Goal: Information Seeking & Learning: Learn about a topic

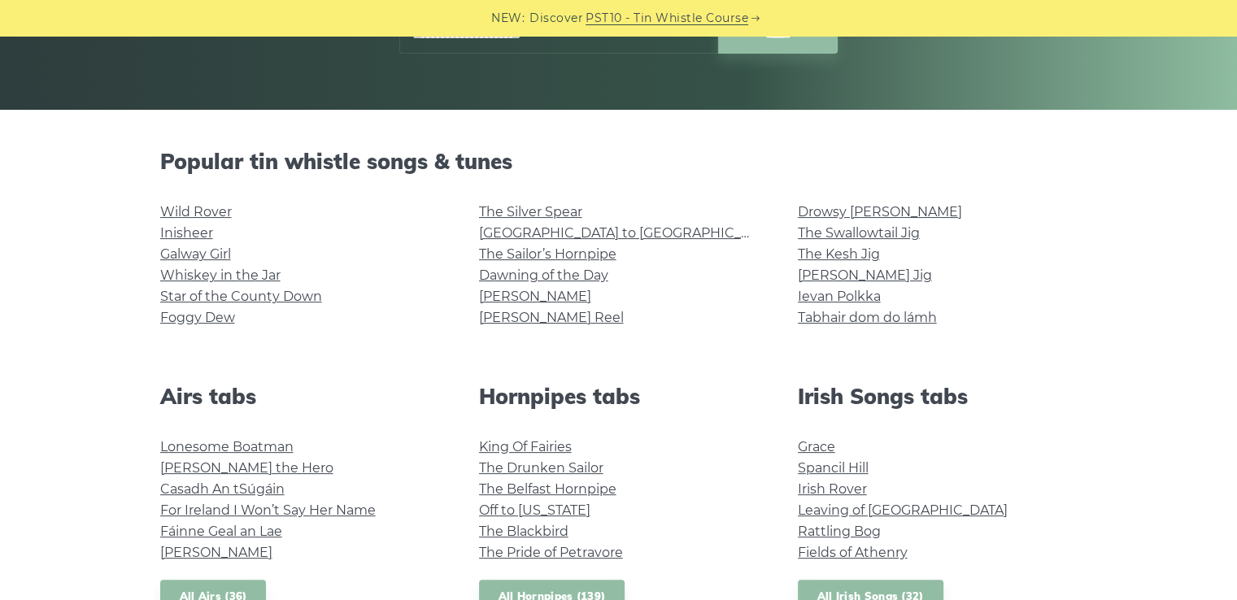
scroll to position [285, 0]
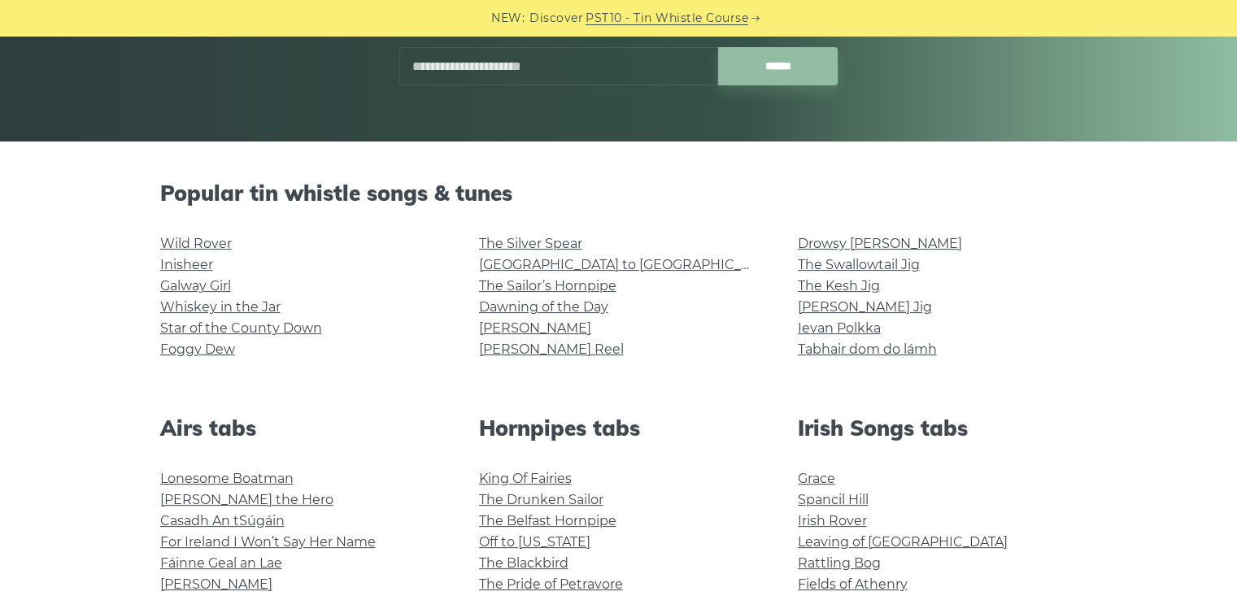
click at [195, 255] on li "Inisheer" at bounding box center [300, 265] width 280 height 21
click at [190, 245] on link "Wild Rover" at bounding box center [196, 243] width 72 height 15
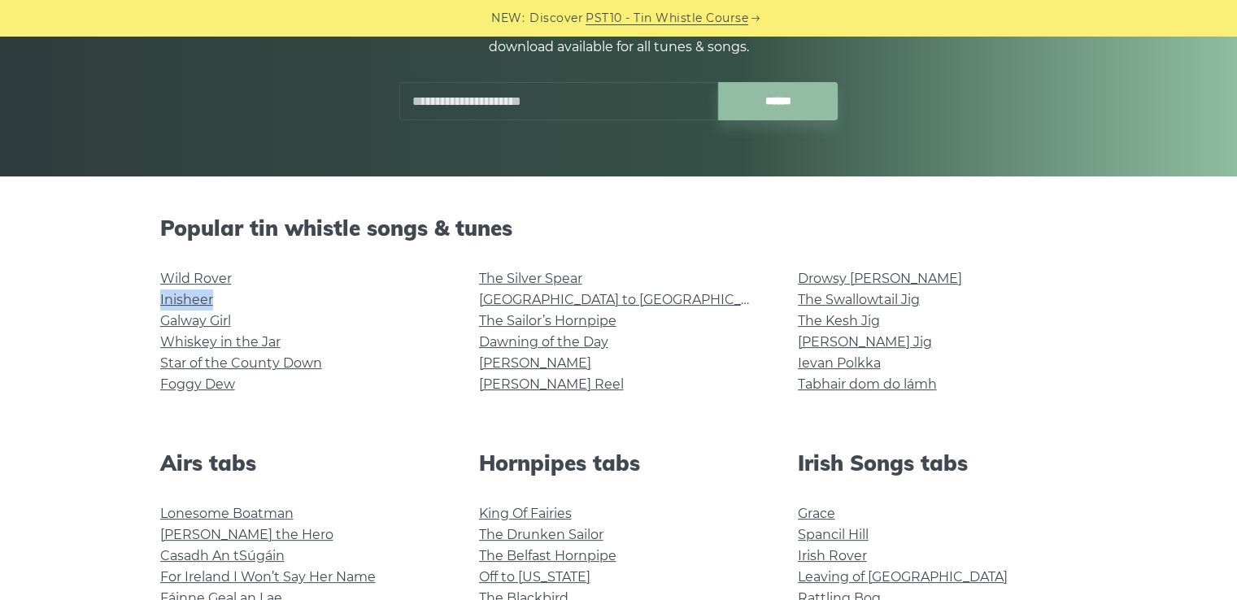
scroll to position [0, 0]
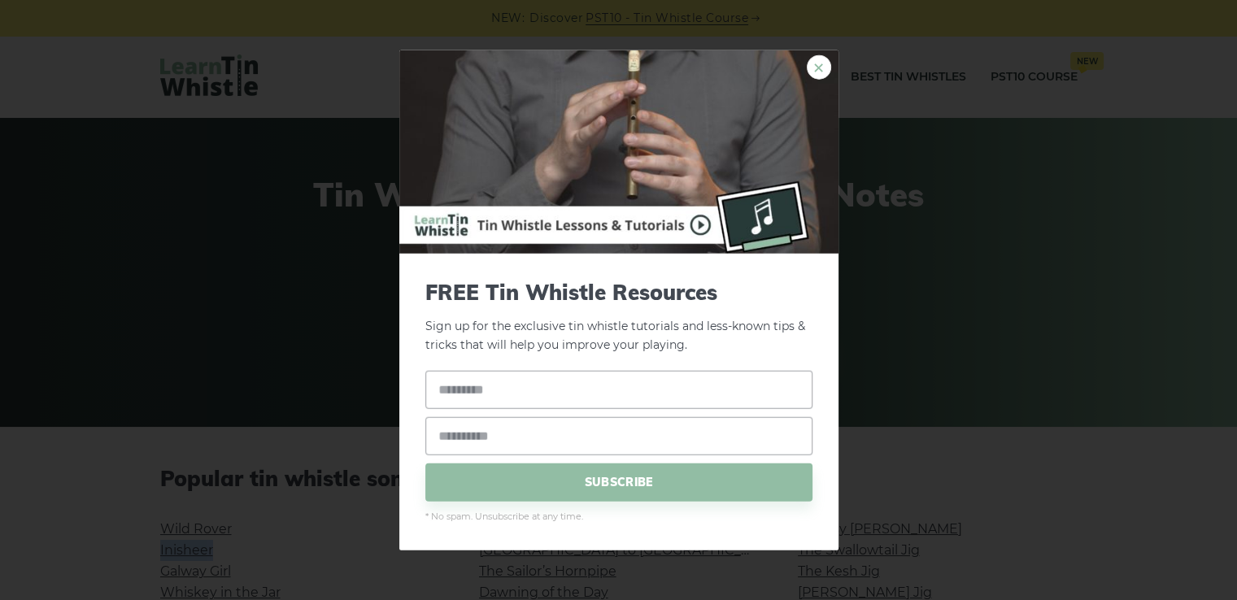
click at [814, 76] on link "×" at bounding box center [819, 67] width 24 height 24
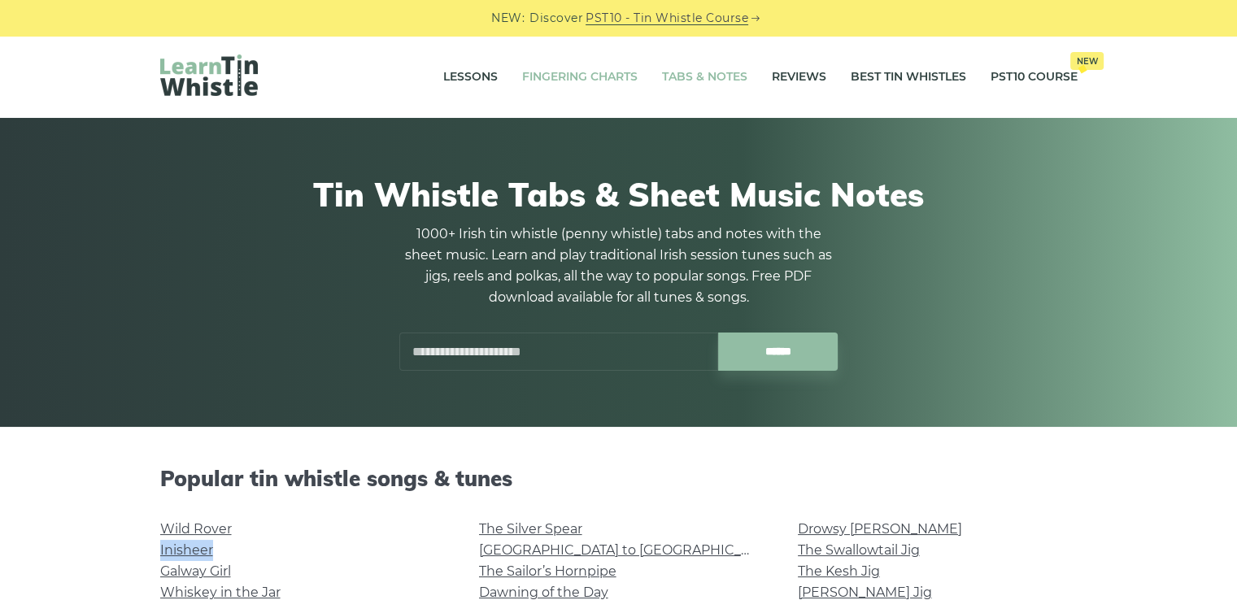
click at [583, 82] on link "Fingering Charts" at bounding box center [579, 77] width 115 height 41
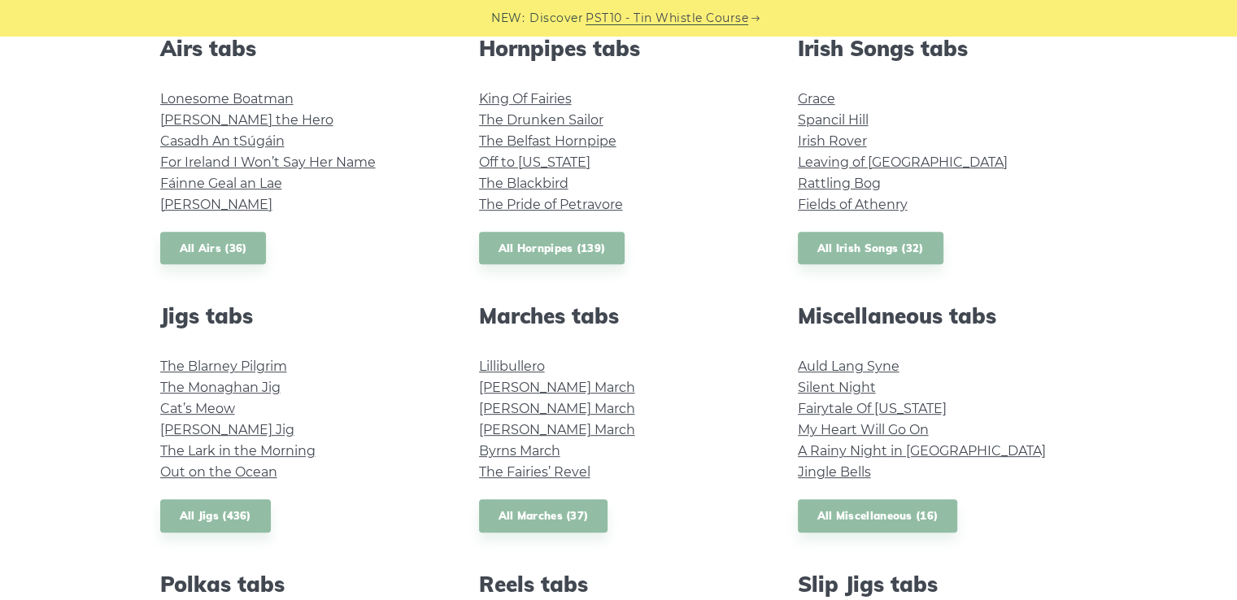
scroll to position [696, 0]
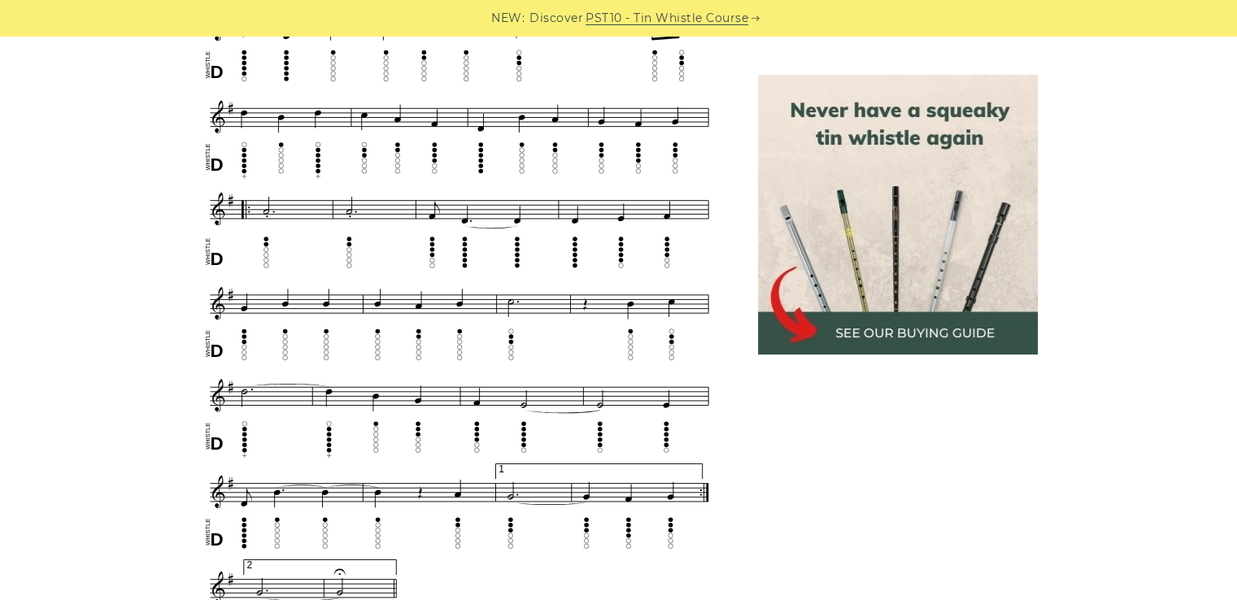
scroll to position [738, 0]
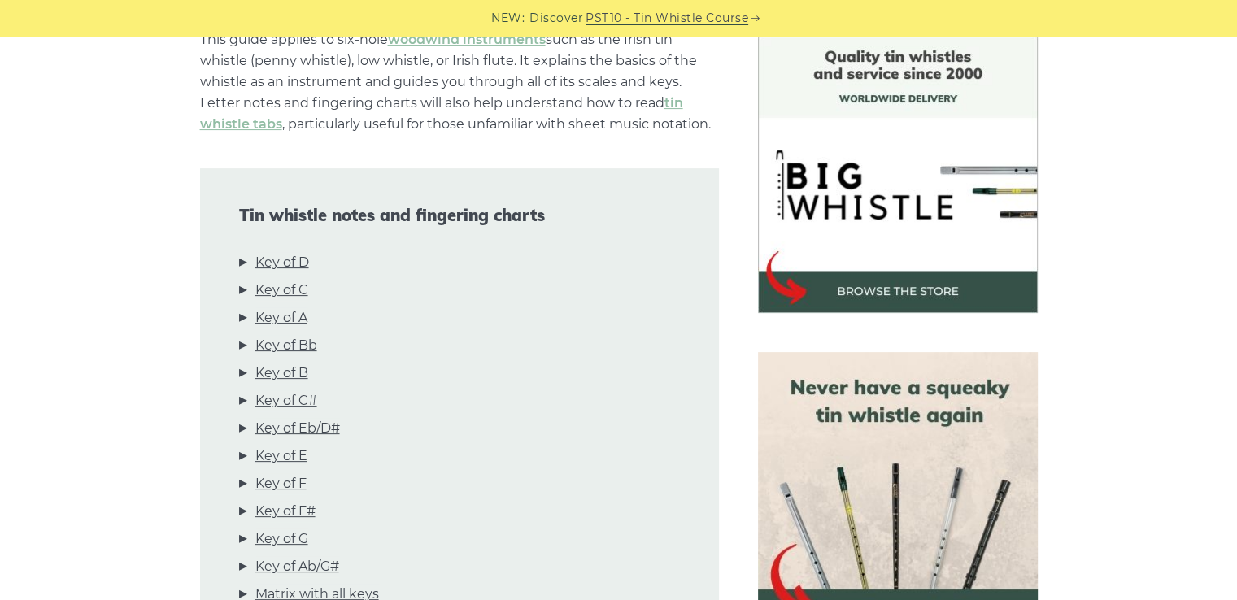
scroll to position [436, 0]
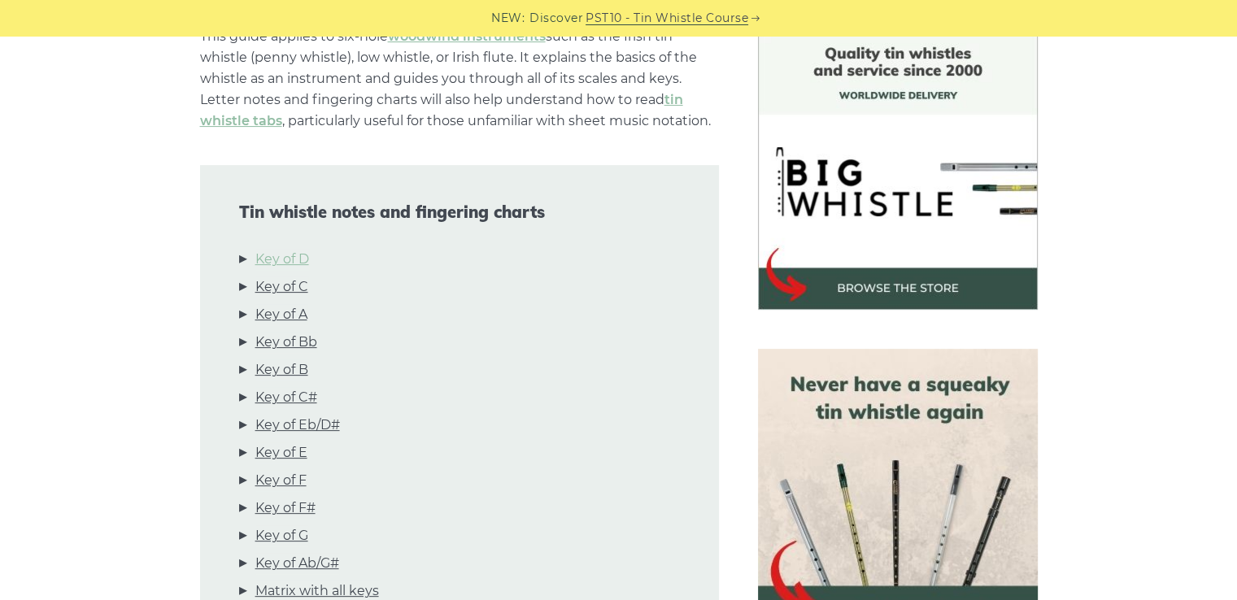
click at [289, 258] on link "Key of D" at bounding box center [282, 259] width 54 height 21
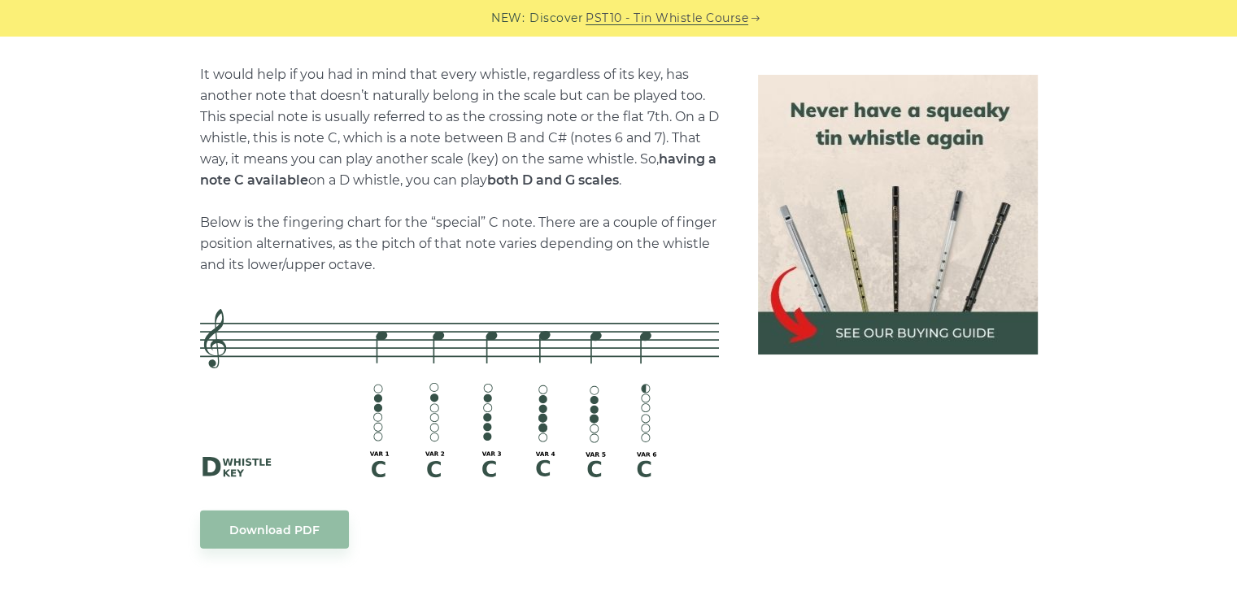
scroll to position [3514, 0]
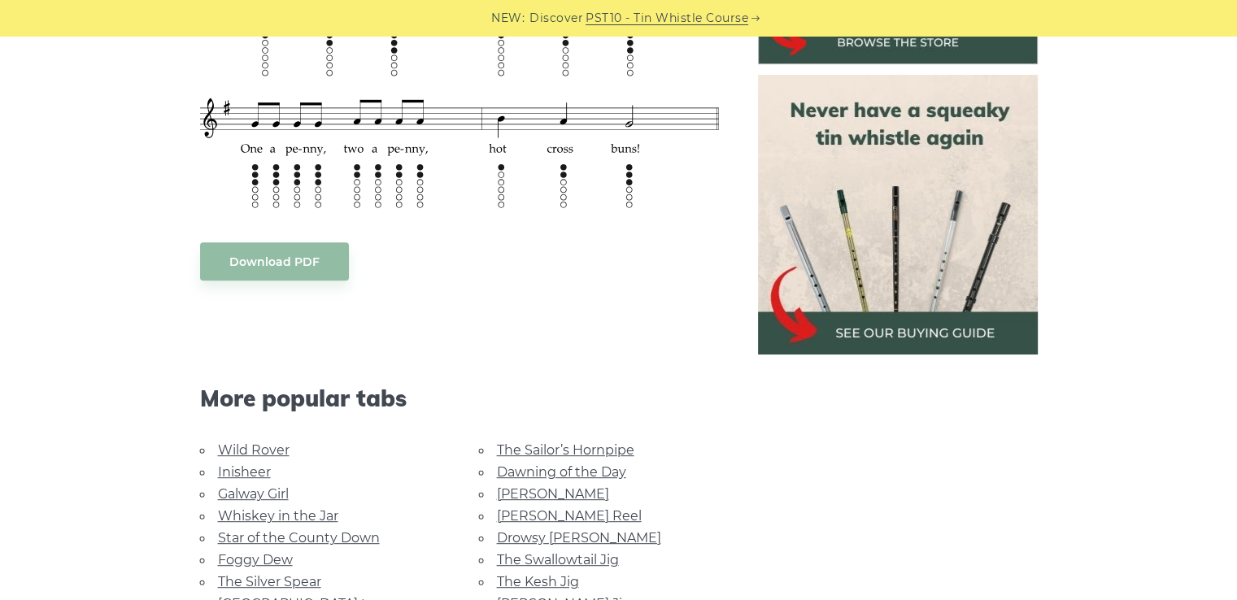
scroll to position [673, 0]
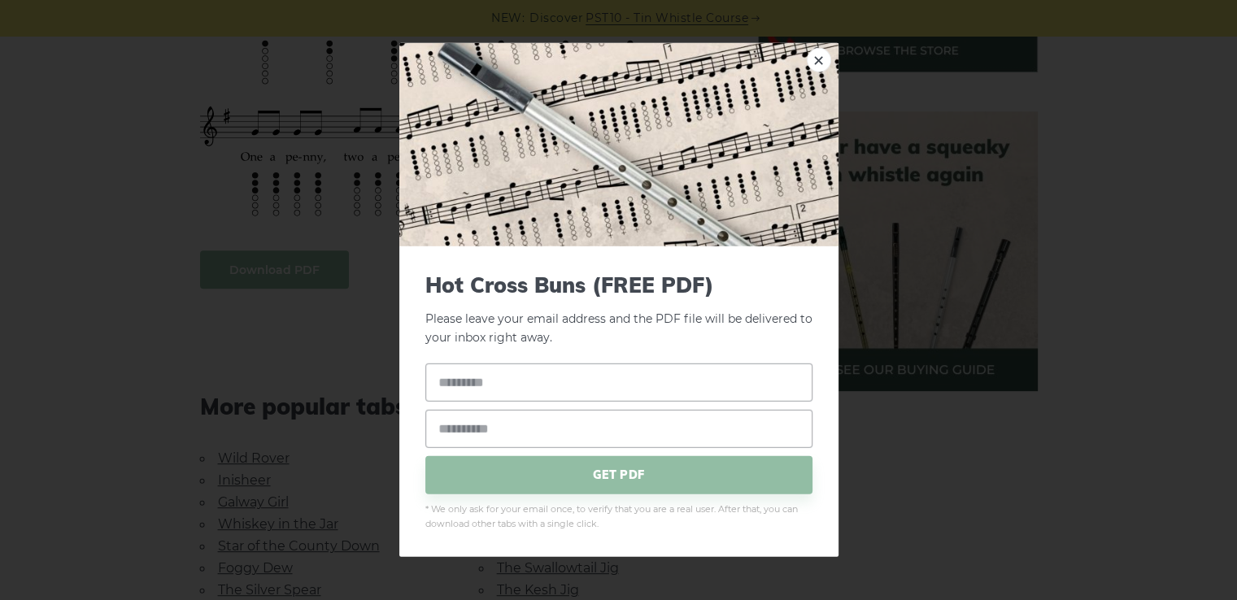
click at [289, 268] on body "NEW: Discover PST10 - Tin Whistle Course Lessons Fingering Charts Tabs & Notes …" at bounding box center [618, 551] width 1237 height 2448
click at [826, 65] on link "×" at bounding box center [819, 60] width 24 height 24
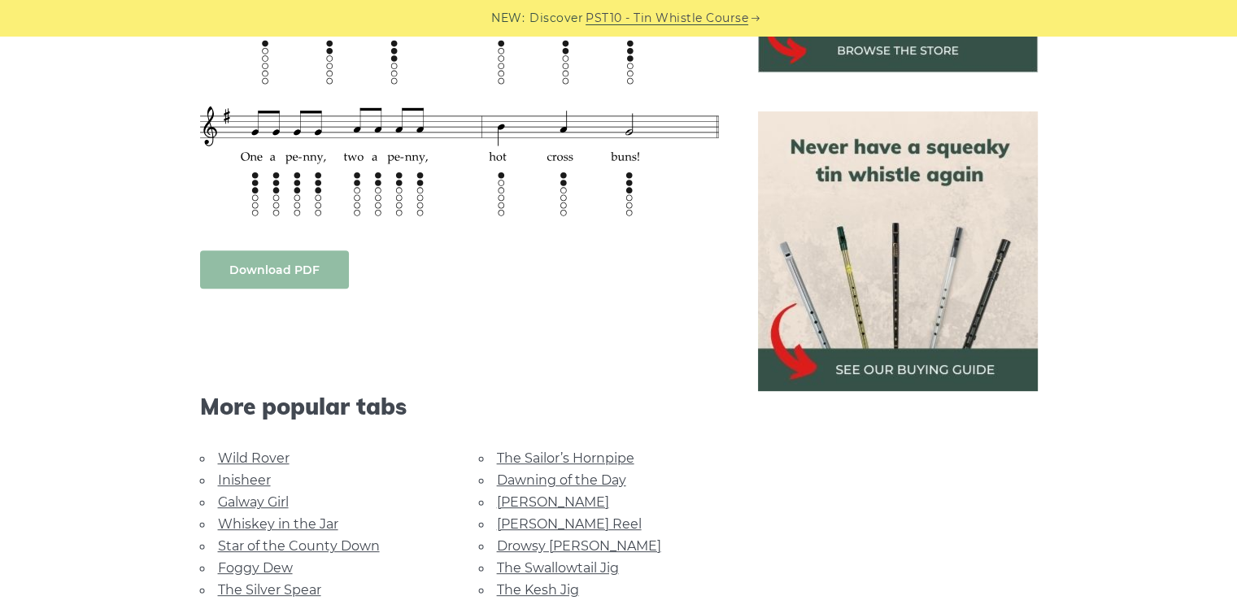
click at [283, 270] on body "NEW: Discover PST10 - Tin Whistle Course Lessons Fingering Charts Tabs & Notes …" at bounding box center [618, 551] width 1237 height 2448
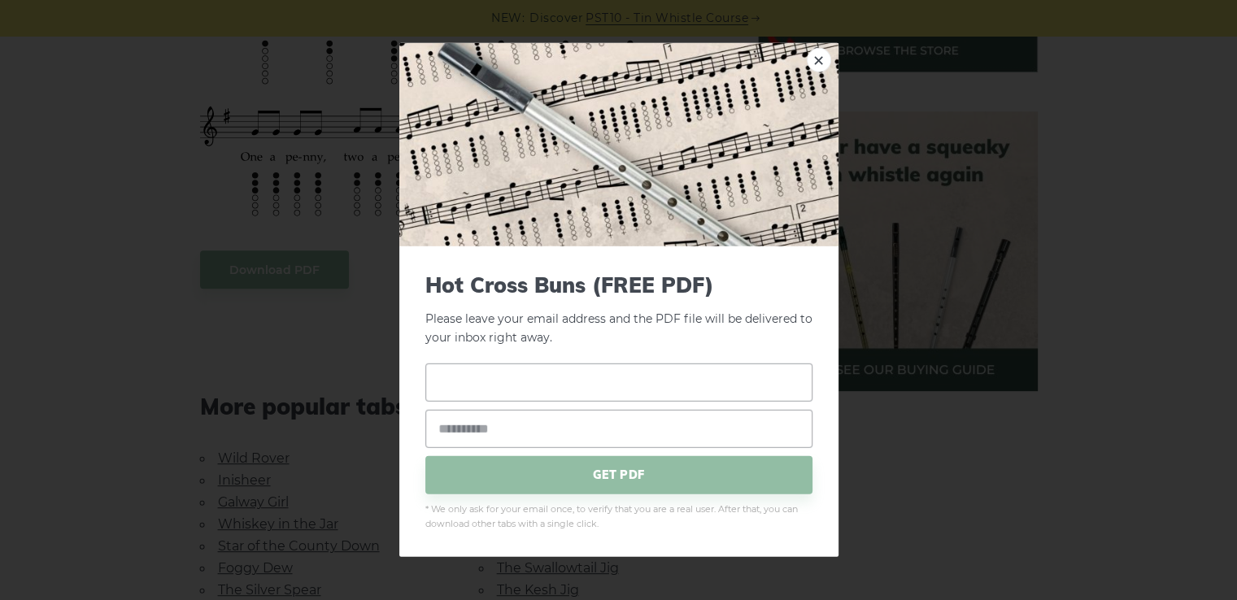
click at [556, 382] on input "text" at bounding box center [618, 382] width 387 height 38
type input "*****"
click at [540, 424] on input "email" at bounding box center [618, 428] width 387 height 38
type input "**********"
click at [559, 482] on span "GET PDF" at bounding box center [618, 474] width 387 height 38
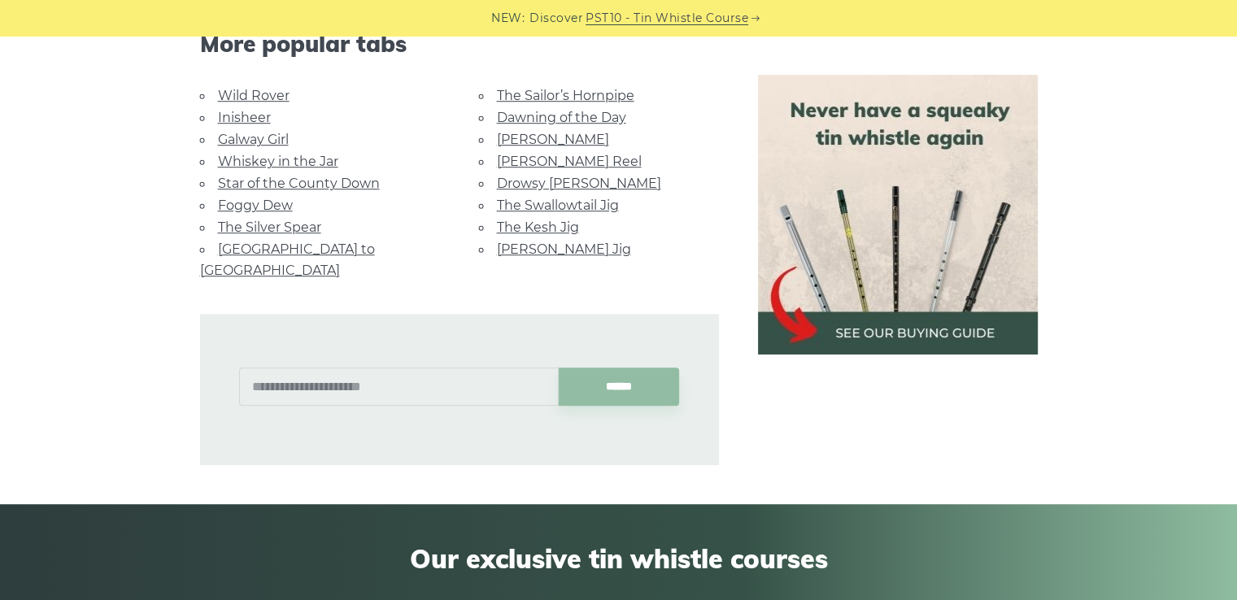
scroll to position [1005, 0]
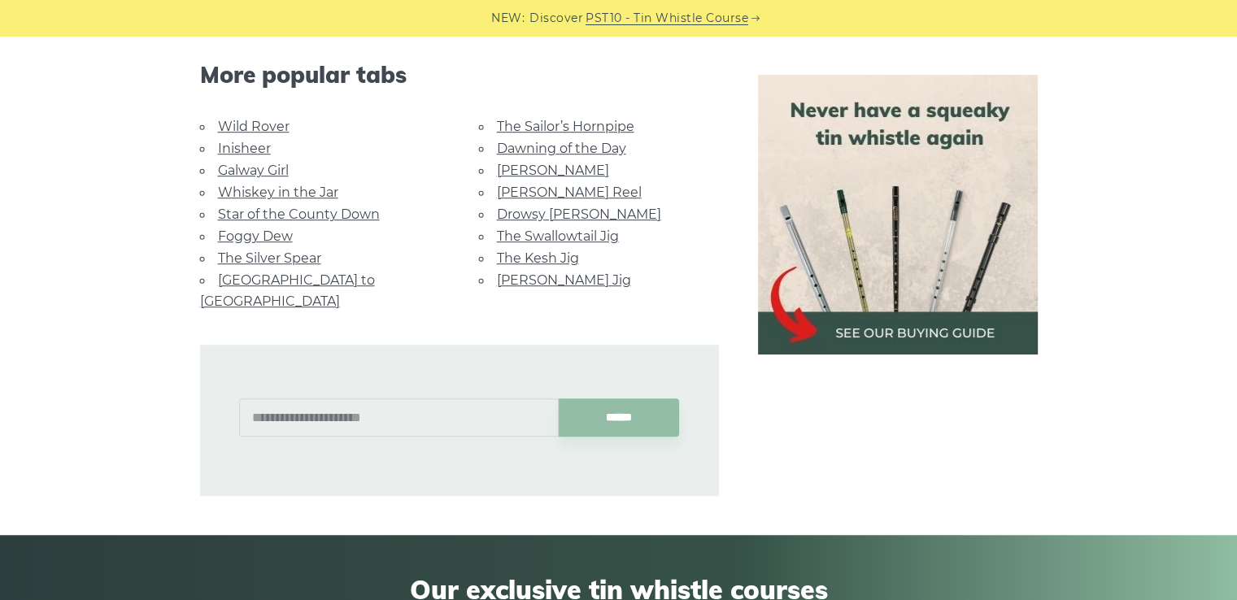
click at [538, 250] on link "The Kesh Jig" at bounding box center [538, 257] width 82 height 15
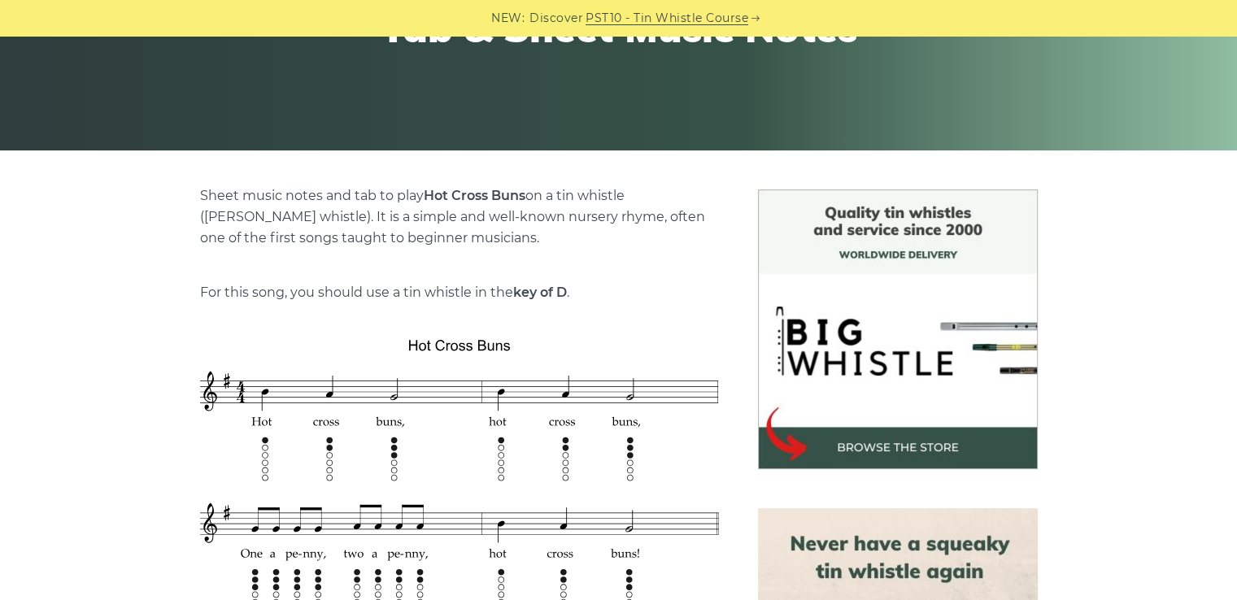
scroll to position [237, 0]
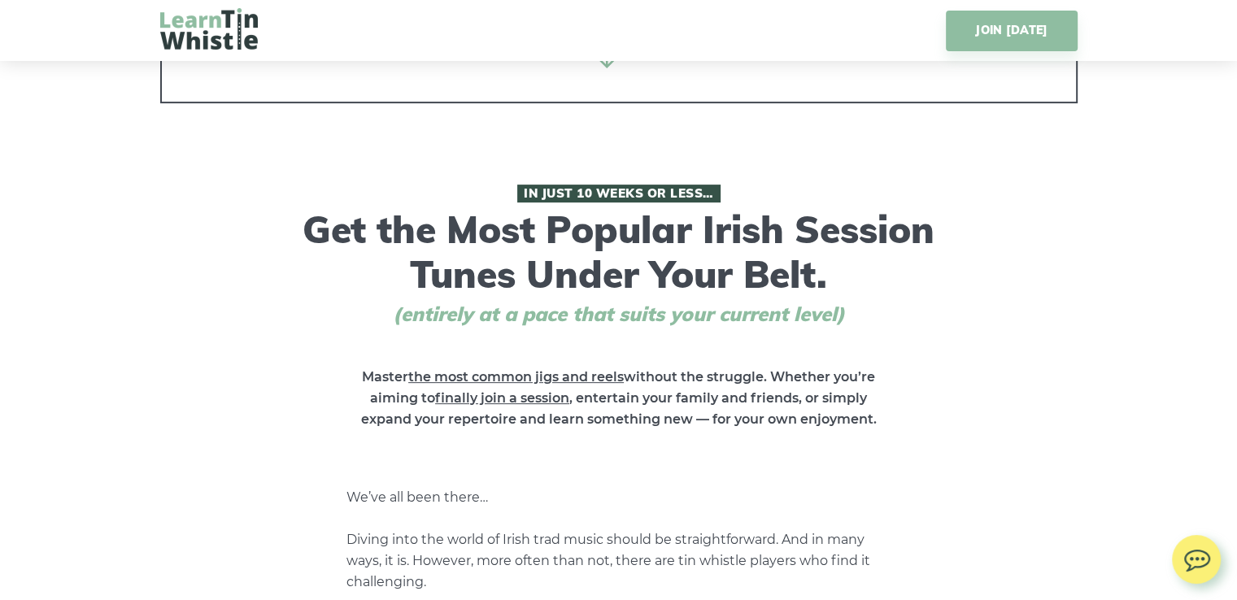
scroll to position [472, 0]
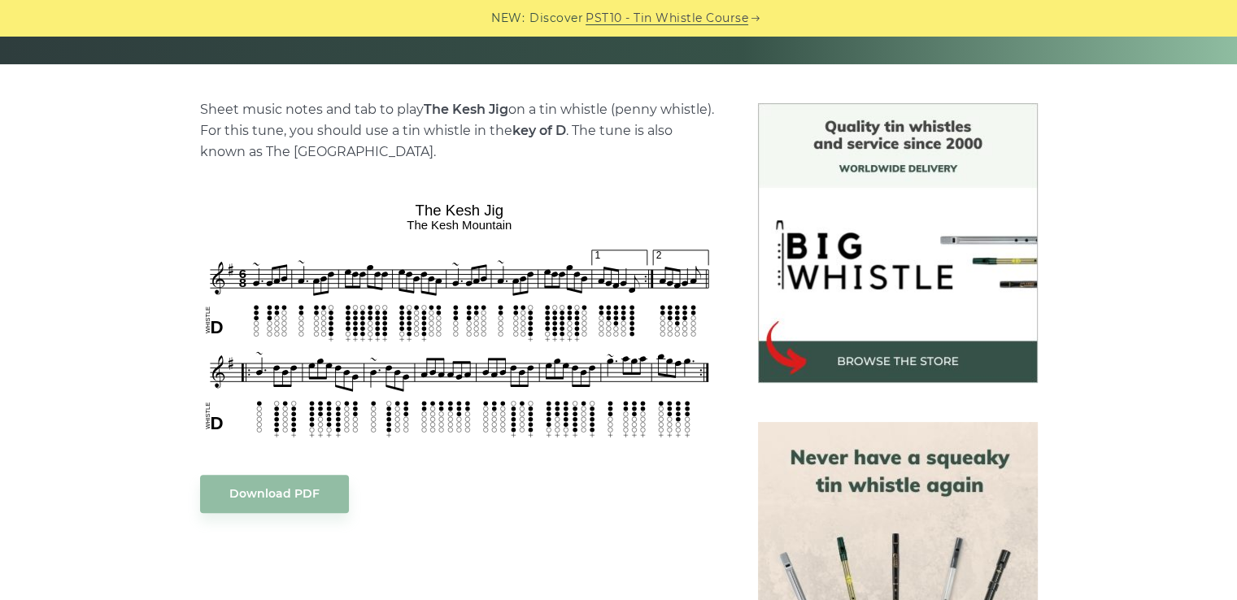
scroll to position [361, 0]
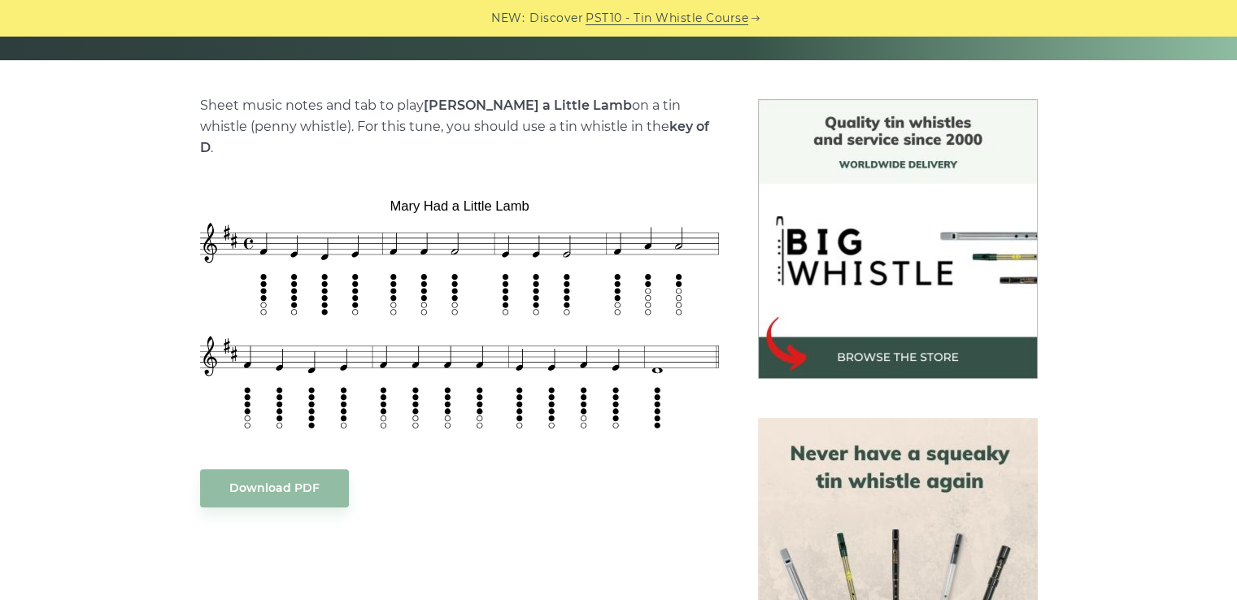
scroll to position [368, 0]
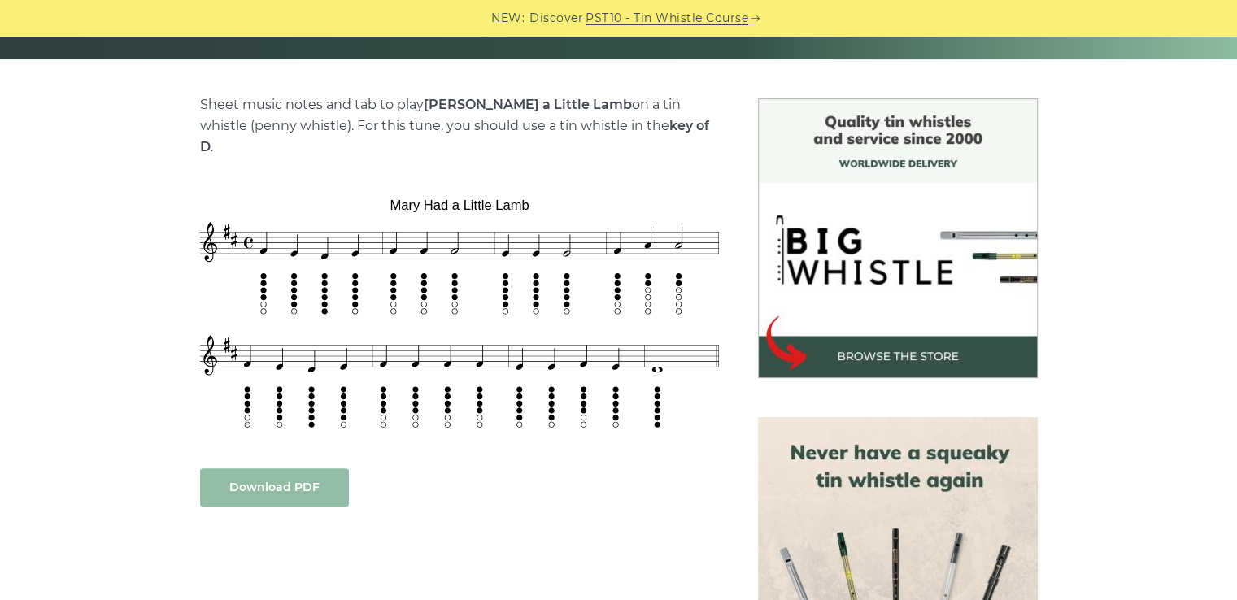
click at [269, 468] on link "Download PDF" at bounding box center [274, 487] width 149 height 38
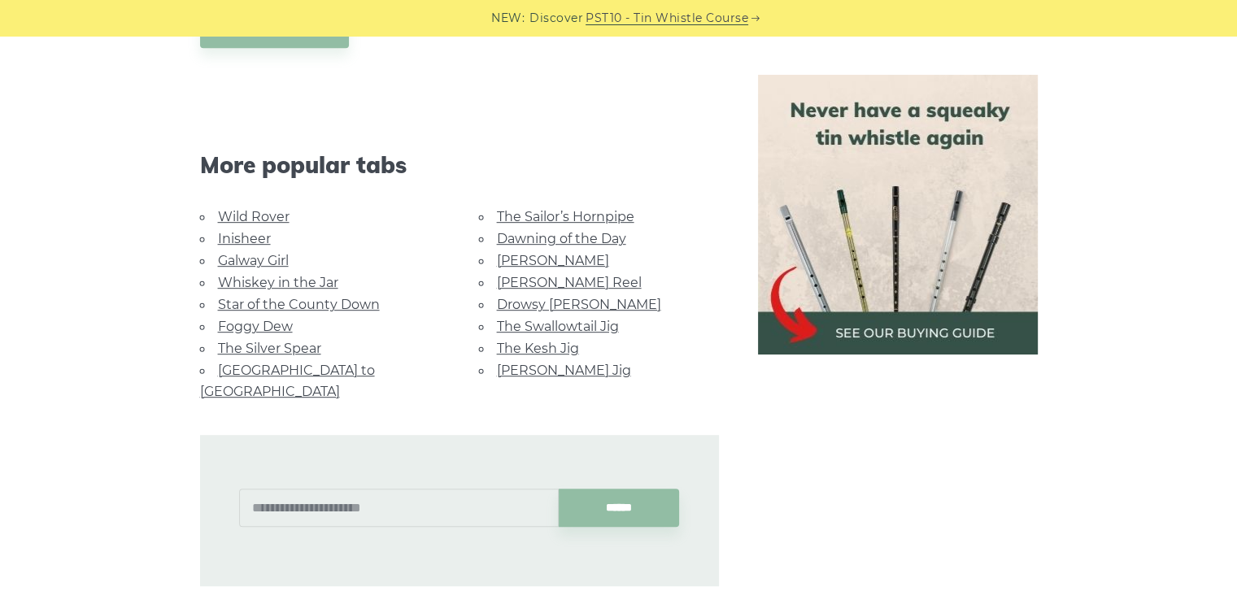
scroll to position [735, 0]
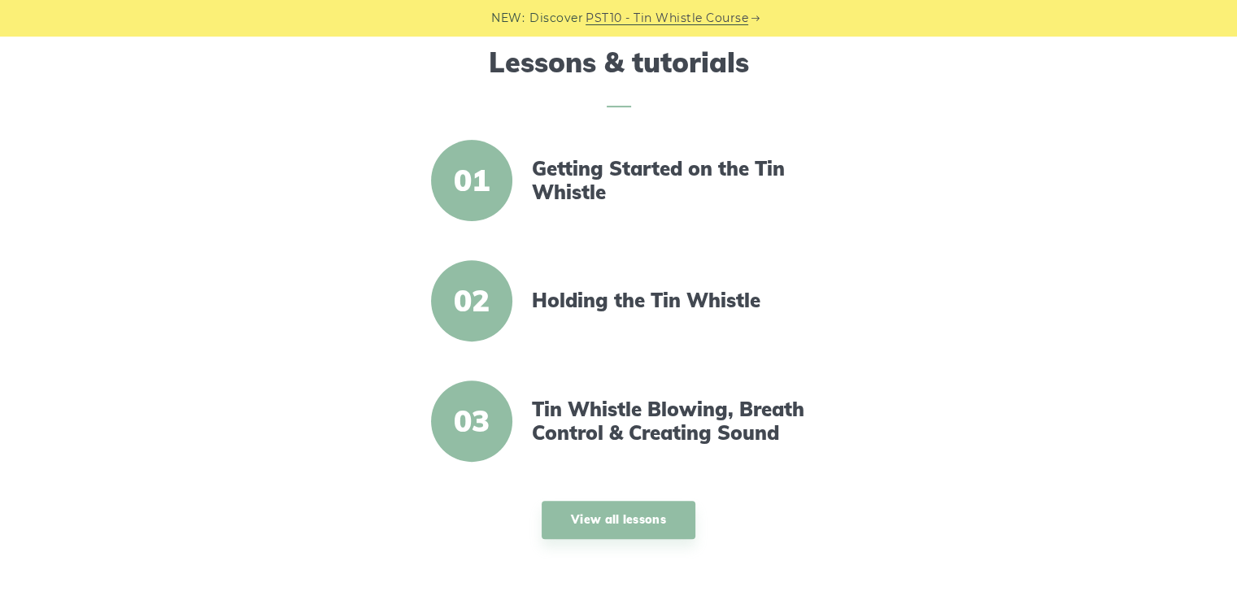
scroll to position [524, 0]
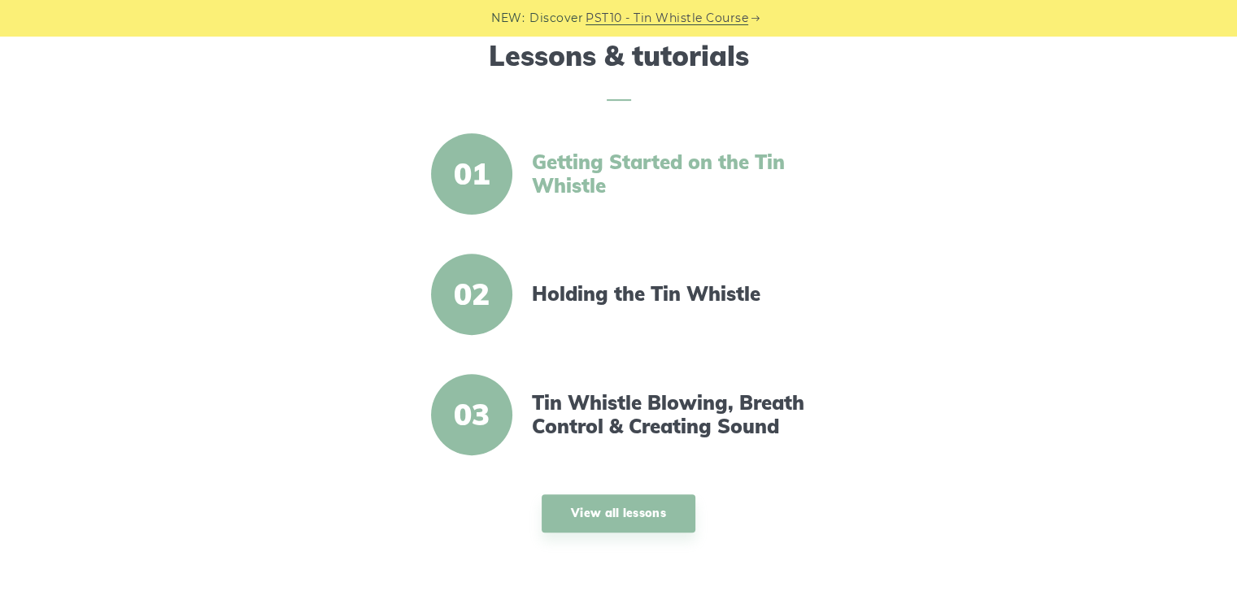
click at [574, 170] on link "Getting Started on the Tin Whistle" at bounding box center [672, 173] width 280 height 47
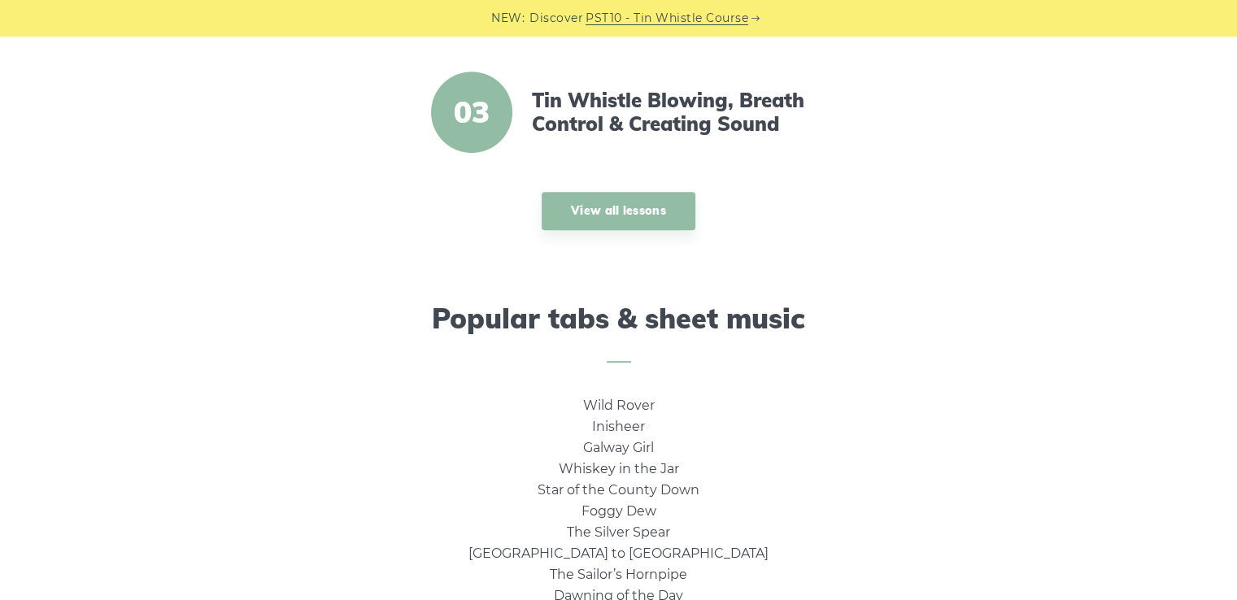
scroll to position [0, 0]
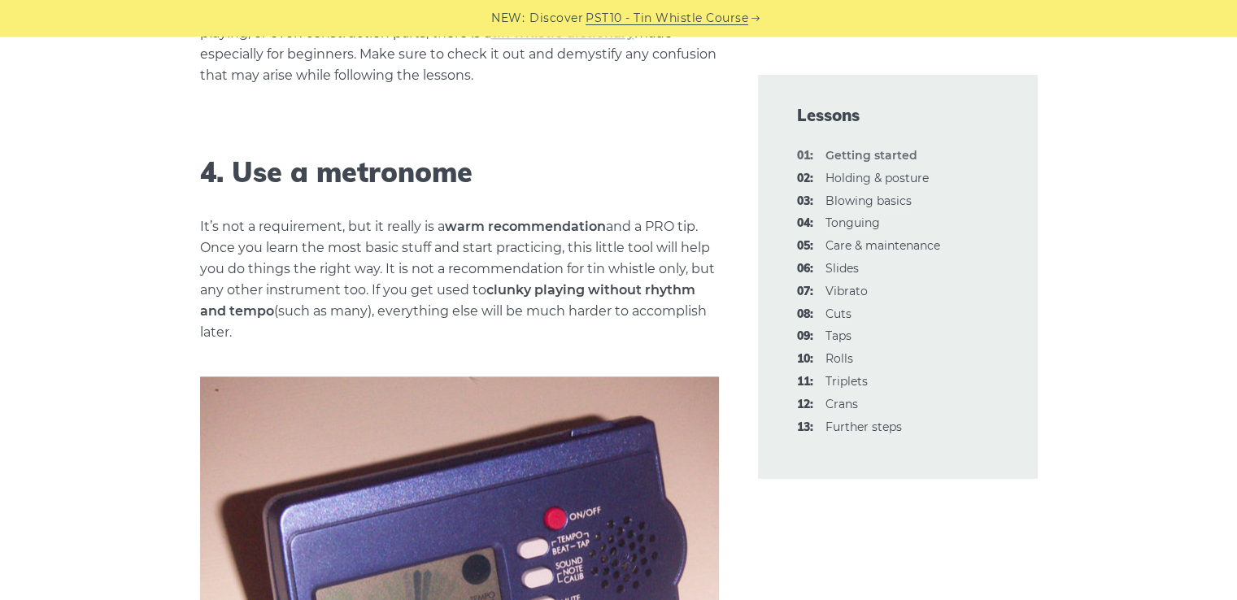
scroll to position [1730, 0]
click at [886, 180] on link "02: Holding & posture" at bounding box center [876, 178] width 103 height 15
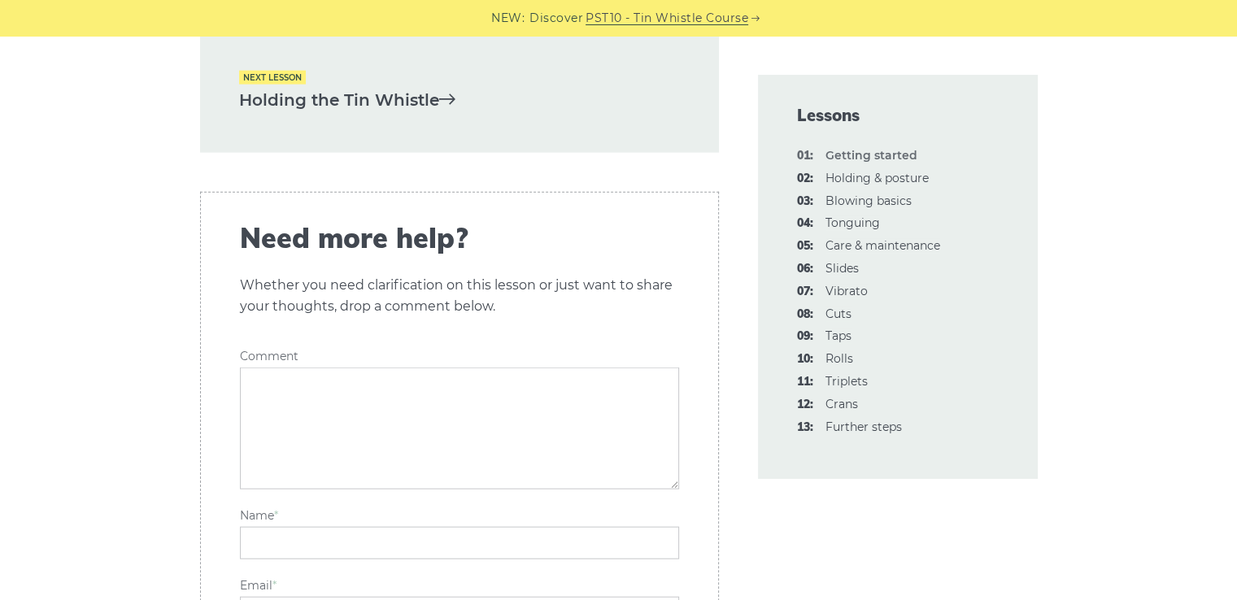
scroll to position [3695, 0]
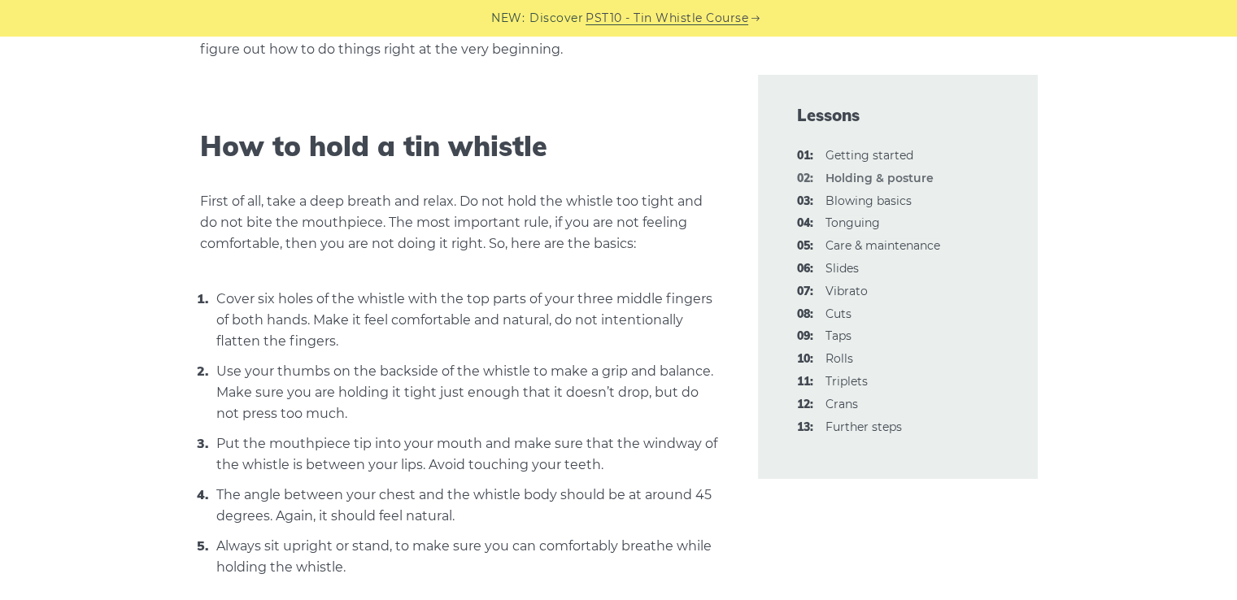
scroll to position [467, 0]
click at [859, 206] on link "03: Blowing basics" at bounding box center [868, 201] width 86 height 15
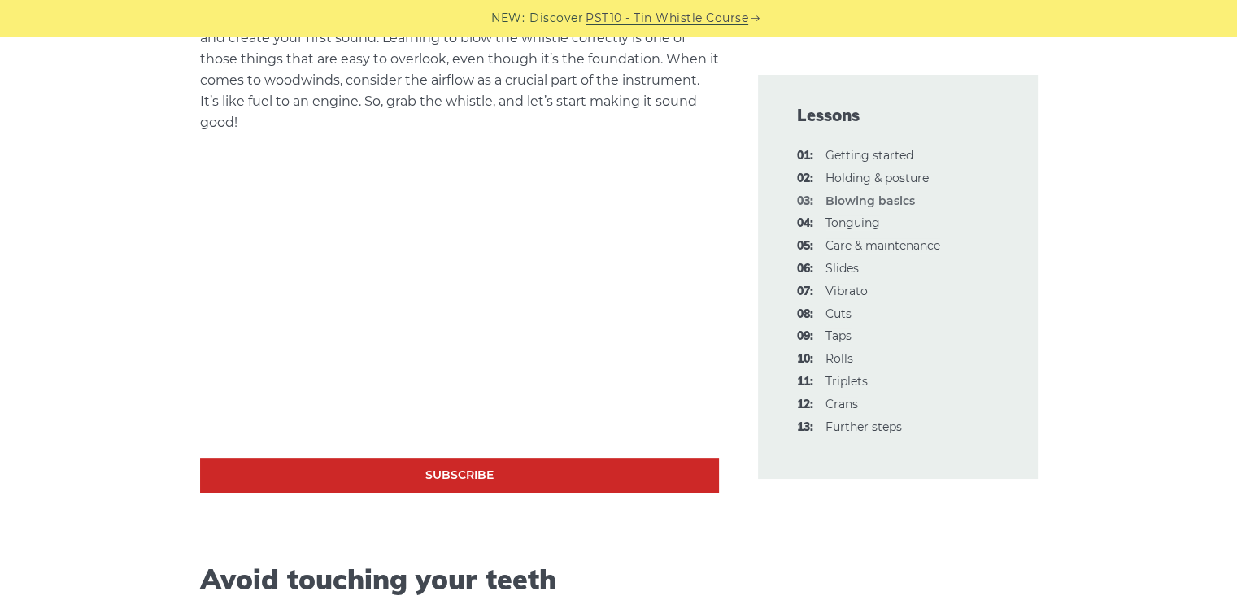
scroll to position [462, 0]
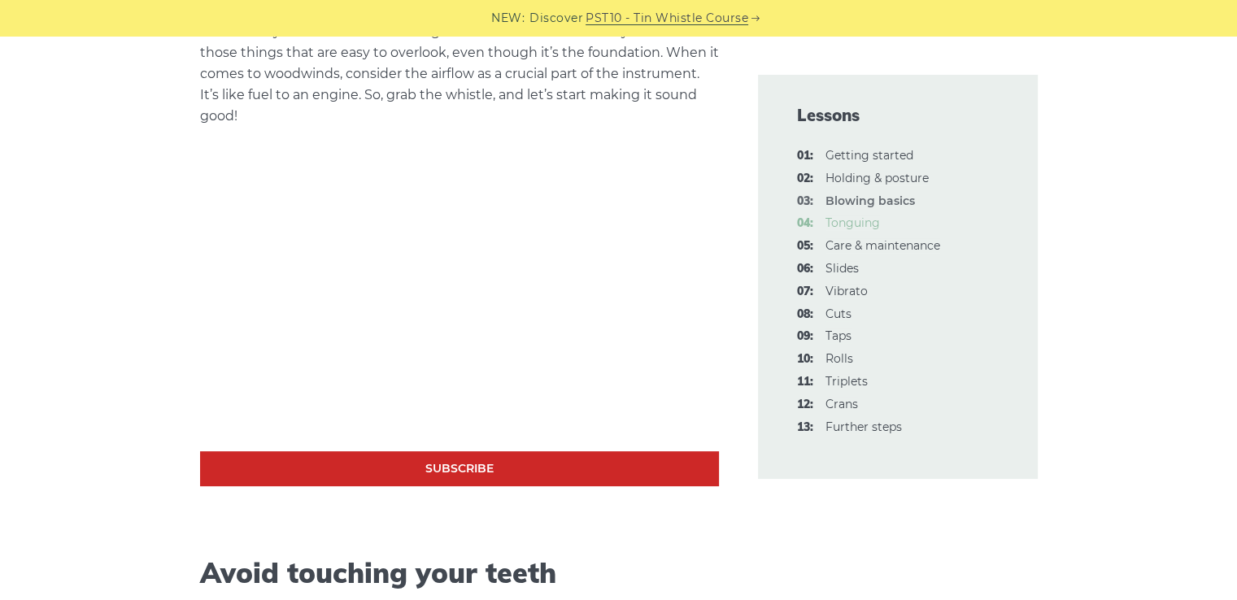
click at [860, 222] on link "04: Tonguing" at bounding box center [852, 222] width 54 height 15
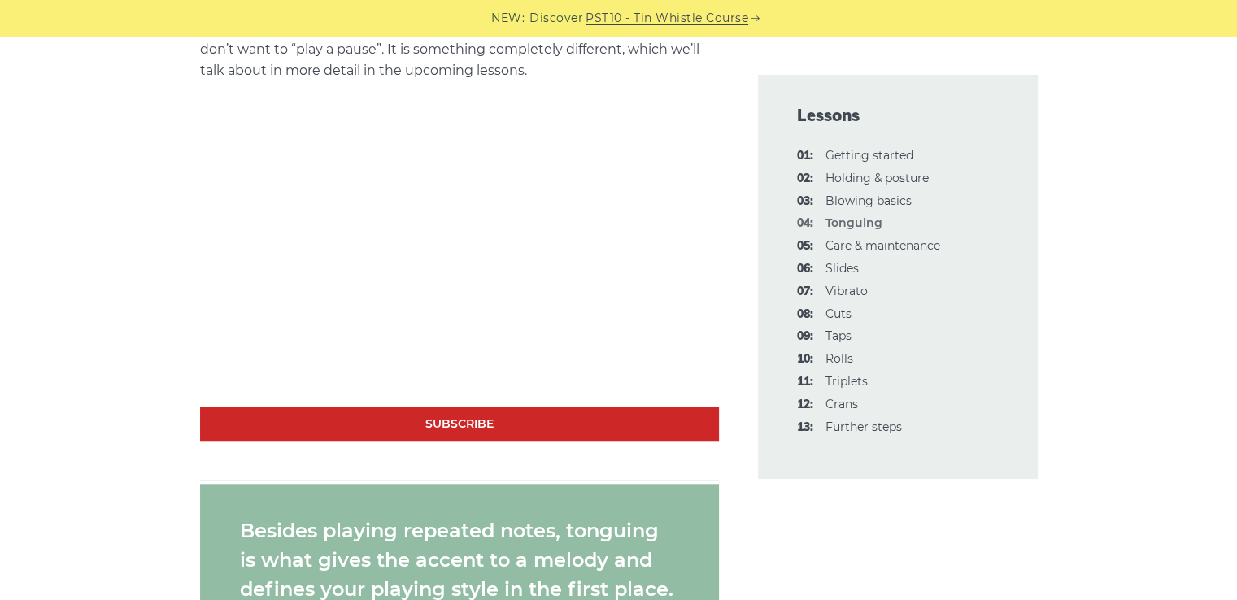
scroll to position [1314, 0]
